Goal: Task Accomplishment & Management: Use online tool/utility

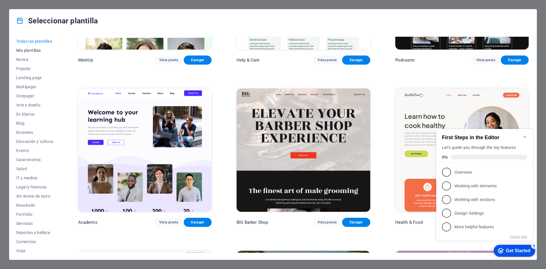
click at [32, 52] on span "Mis plantillas" at bounding box center [34, 50] width 37 height 5
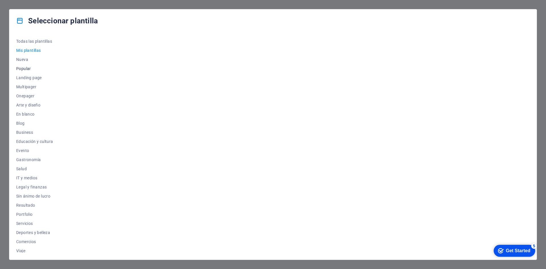
click at [29, 66] on span "Popular" at bounding box center [34, 68] width 37 height 5
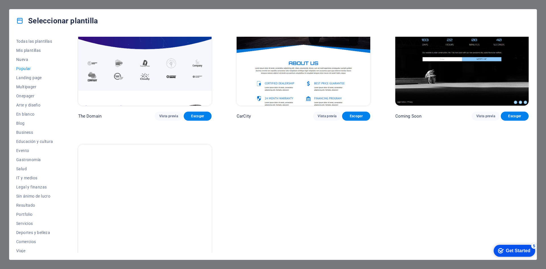
scroll to position [729, 0]
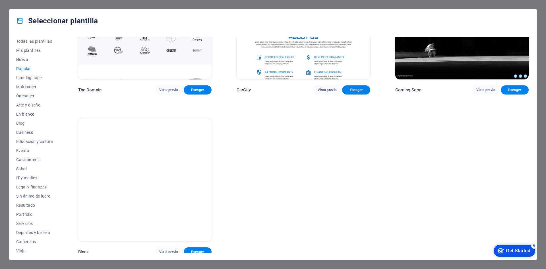
click at [38, 114] on span "En blanco" at bounding box center [34, 114] width 37 height 5
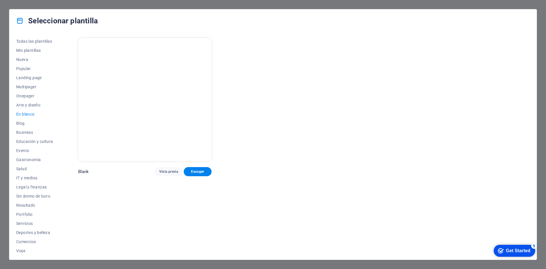
scroll to position [0, 0]
click at [31, 126] on button "Blog" at bounding box center [34, 123] width 37 height 9
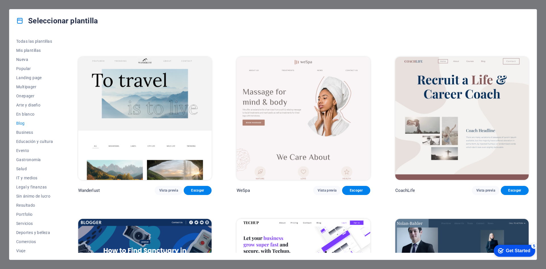
scroll to position [455, 0]
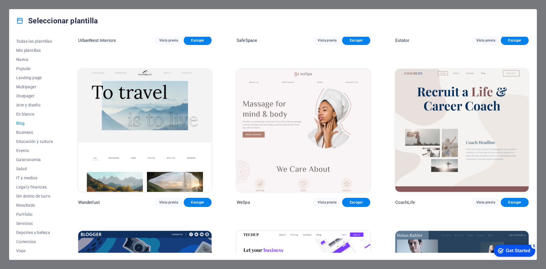
click at [517, 248] on div "Get Started" at bounding box center [518, 250] width 24 height 5
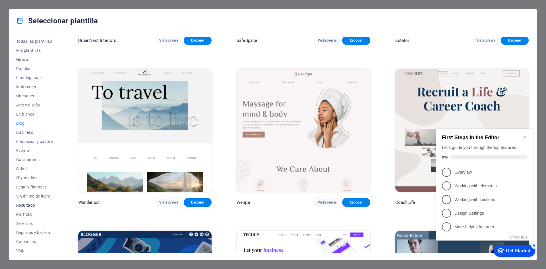
click at [31, 202] on button "Resultado" at bounding box center [34, 204] width 37 height 9
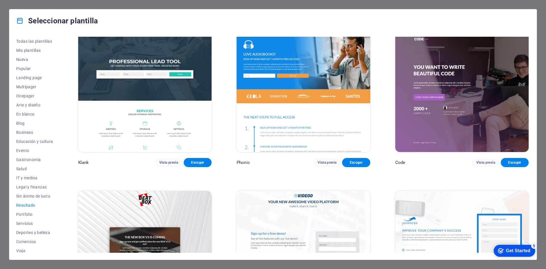
scroll to position [0, 0]
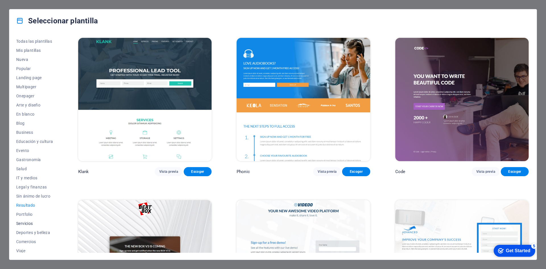
click at [32, 220] on button "Servicios" at bounding box center [34, 223] width 37 height 9
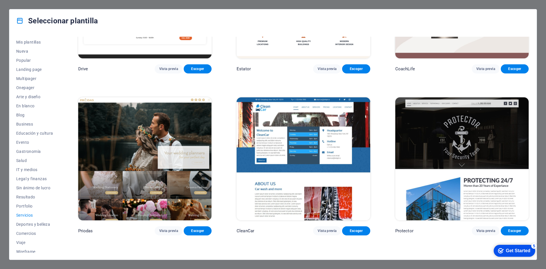
scroll to position [12, 0]
click at [29, 244] on button "Wireframe" at bounding box center [34, 247] width 37 height 9
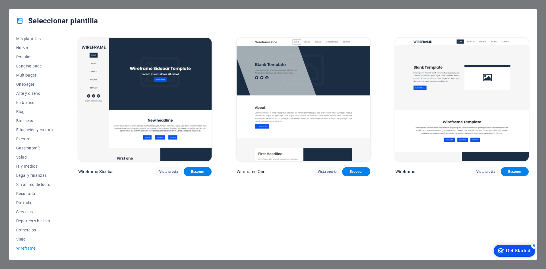
scroll to position [0, 0]
click at [21, 238] on span "Viaje" at bounding box center [34, 238] width 37 height 5
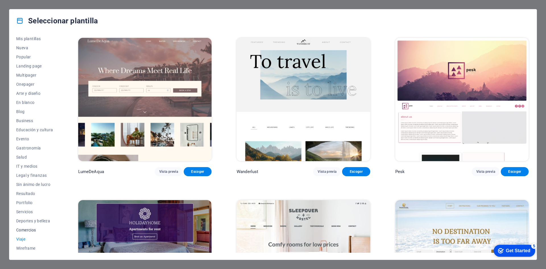
click at [27, 230] on span "Comercios" at bounding box center [34, 229] width 37 height 5
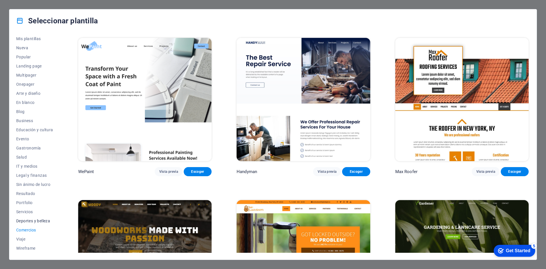
click at [32, 217] on button "Deportes y belleza" at bounding box center [34, 220] width 37 height 9
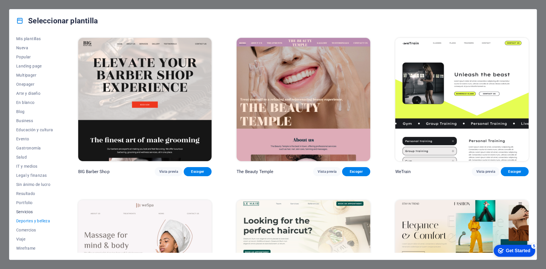
click at [32, 212] on span "Servicios" at bounding box center [34, 211] width 37 height 5
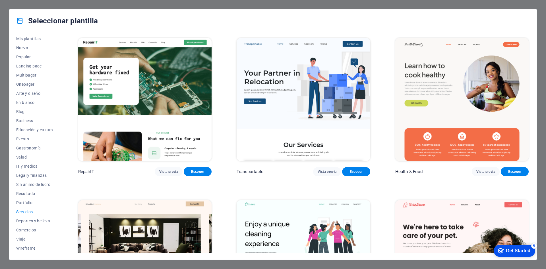
click at [26, 20] on h4 "Seleccionar plantilla" at bounding box center [57, 20] width 82 height 9
click at [542, 178] on div "Seleccionar plantilla Todas las plantillas Mis plantillas Nueva Popular Landing…" at bounding box center [273, 134] width 546 height 269
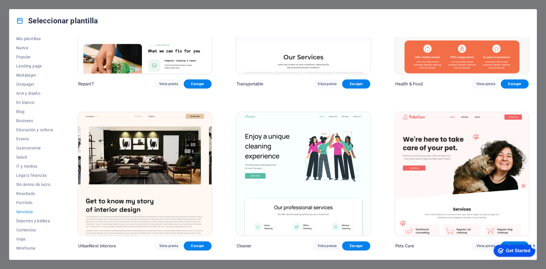
scroll to position [142, 0]
